Goal: Task Accomplishment & Management: Manage account settings

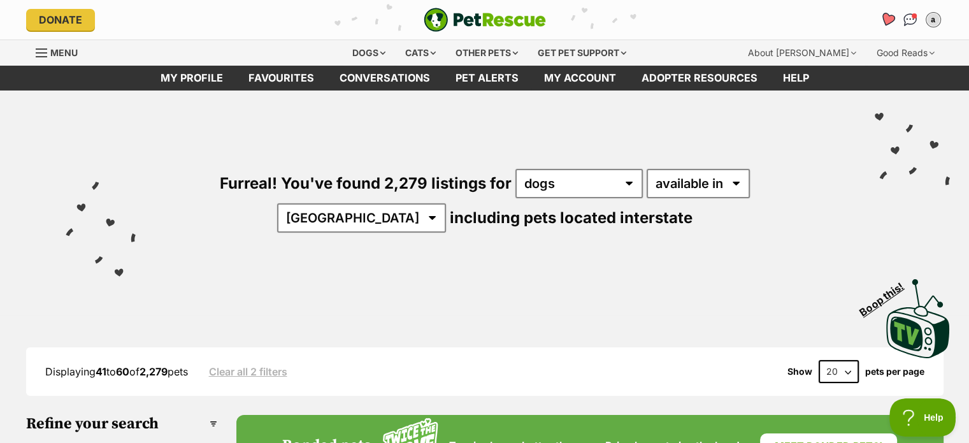
click at [888, 18] on icon "Favourites" at bounding box center [886, 19] width 15 height 15
